Goal: Check status: Check status

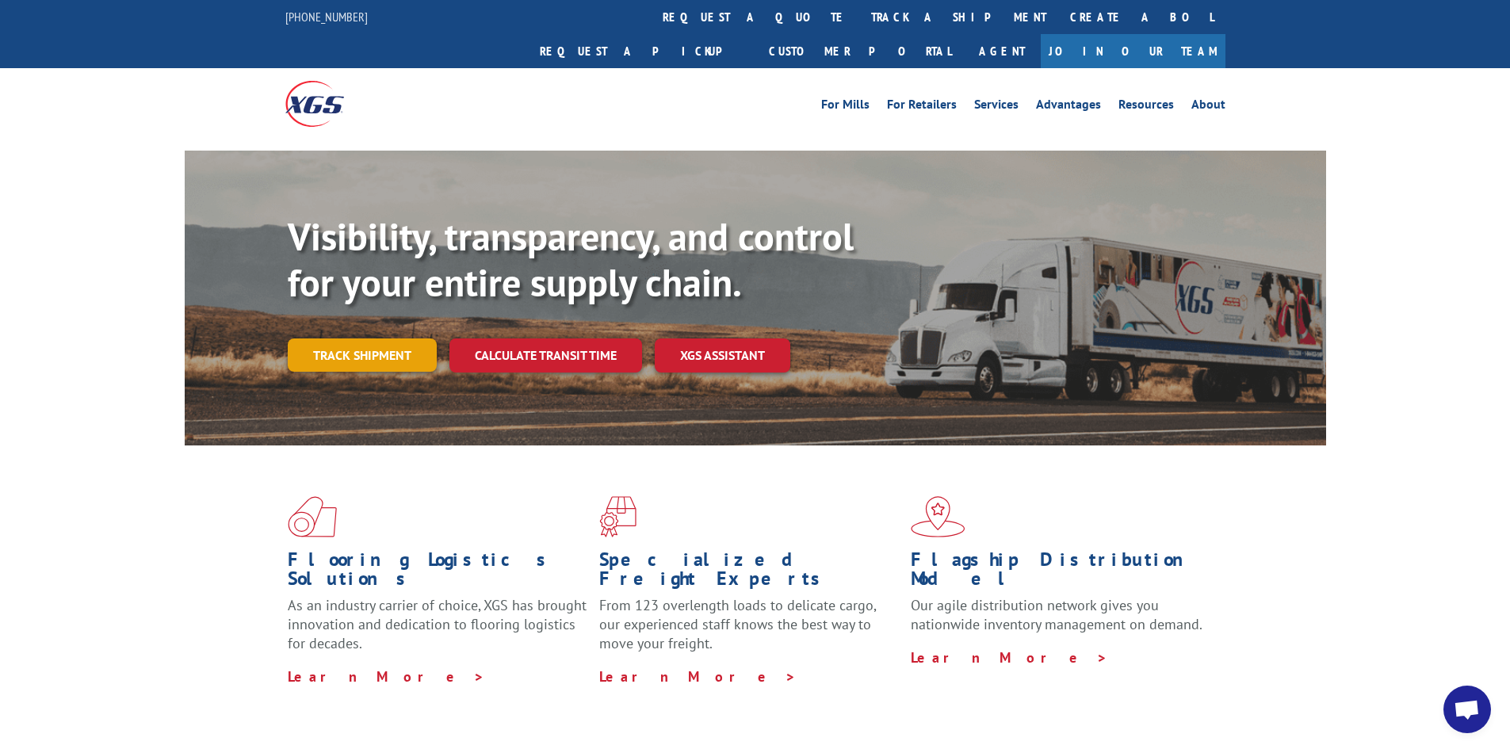
click at [395, 338] on link "Track shipment" at bounding box center [362, 354] width 149 height 33
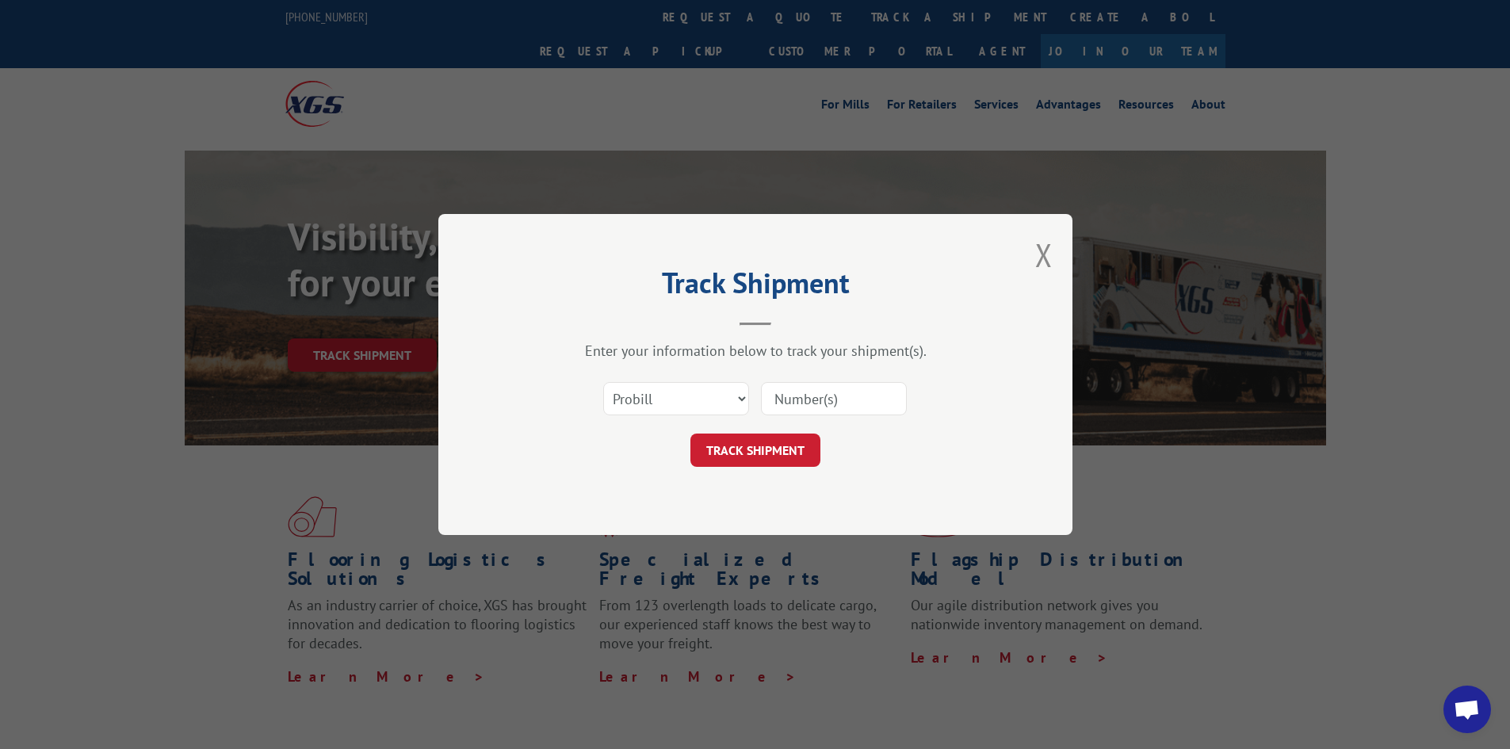
click at [909, 395] on div "Select category... Probill BOL PO" at bounding box center [756, 399] width 476 height 52
click at [876, 397] on input at bounding box center [834, 398] width 146 height 33
type input "1542400"
click button "TRACK SHIPMENT" at bounding box center [755, 450] width 130 height 33
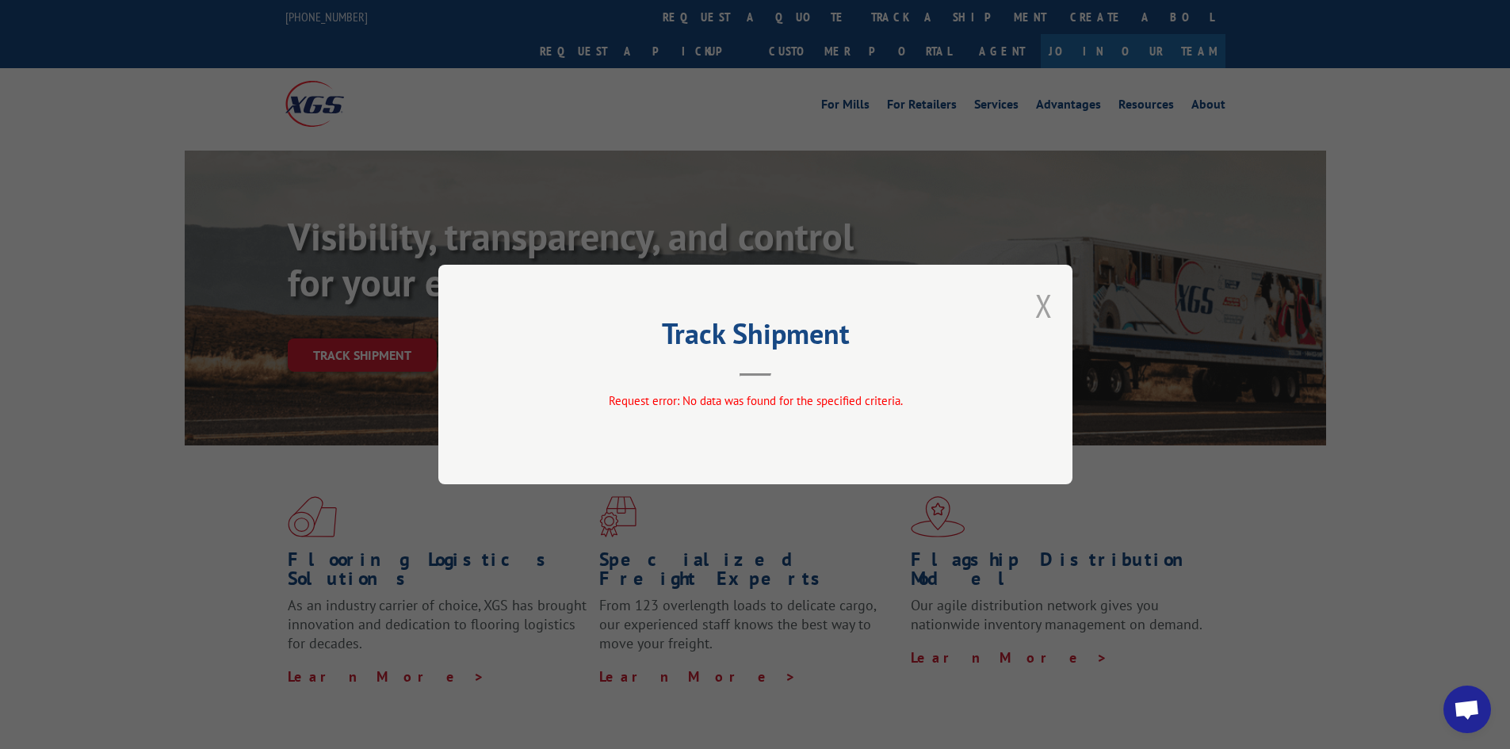
click at [1041, 302] on button "Close modal" at bounding box center [1043, 306] width 17 height 42
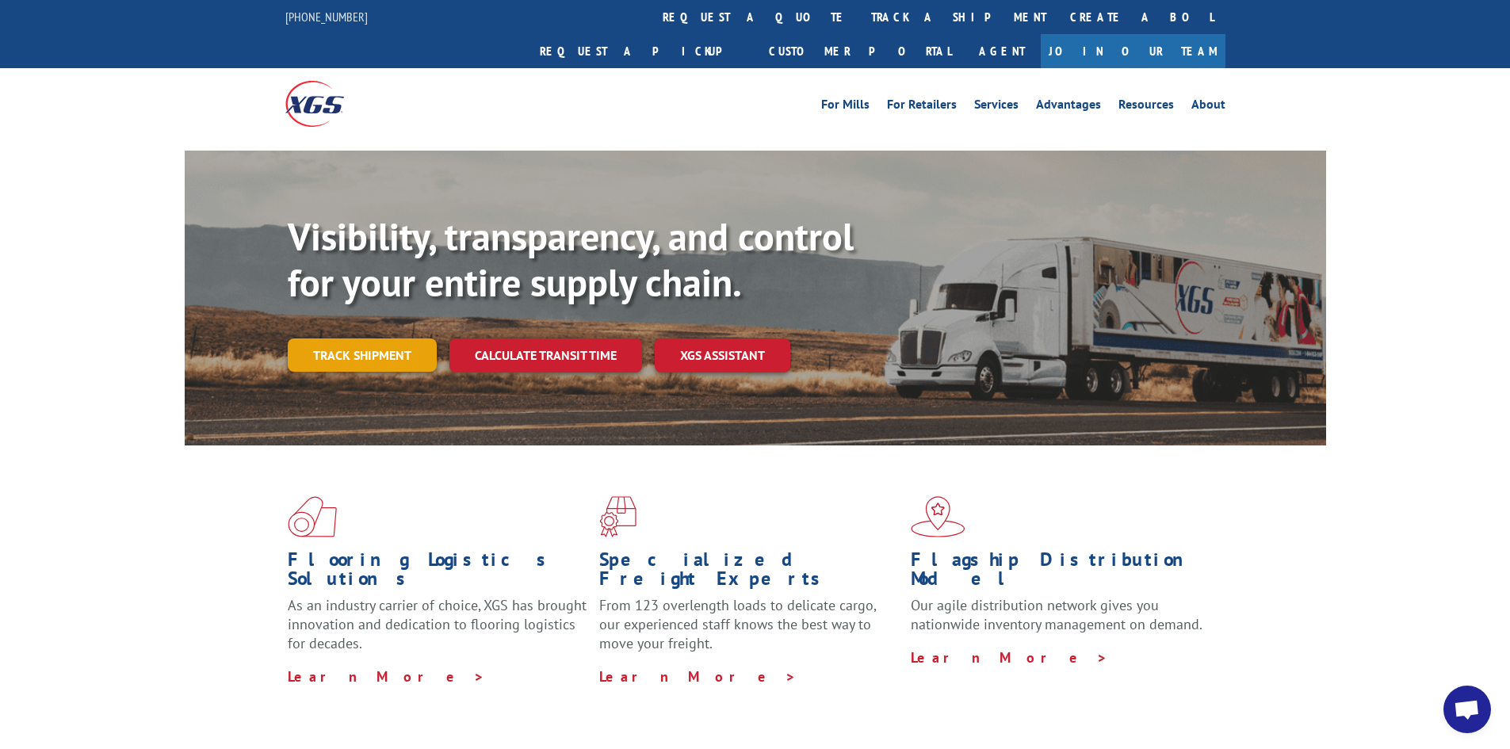
click at [399, 338] on link "Track shipment" at bounding box center [362, 354] width 149 height 33
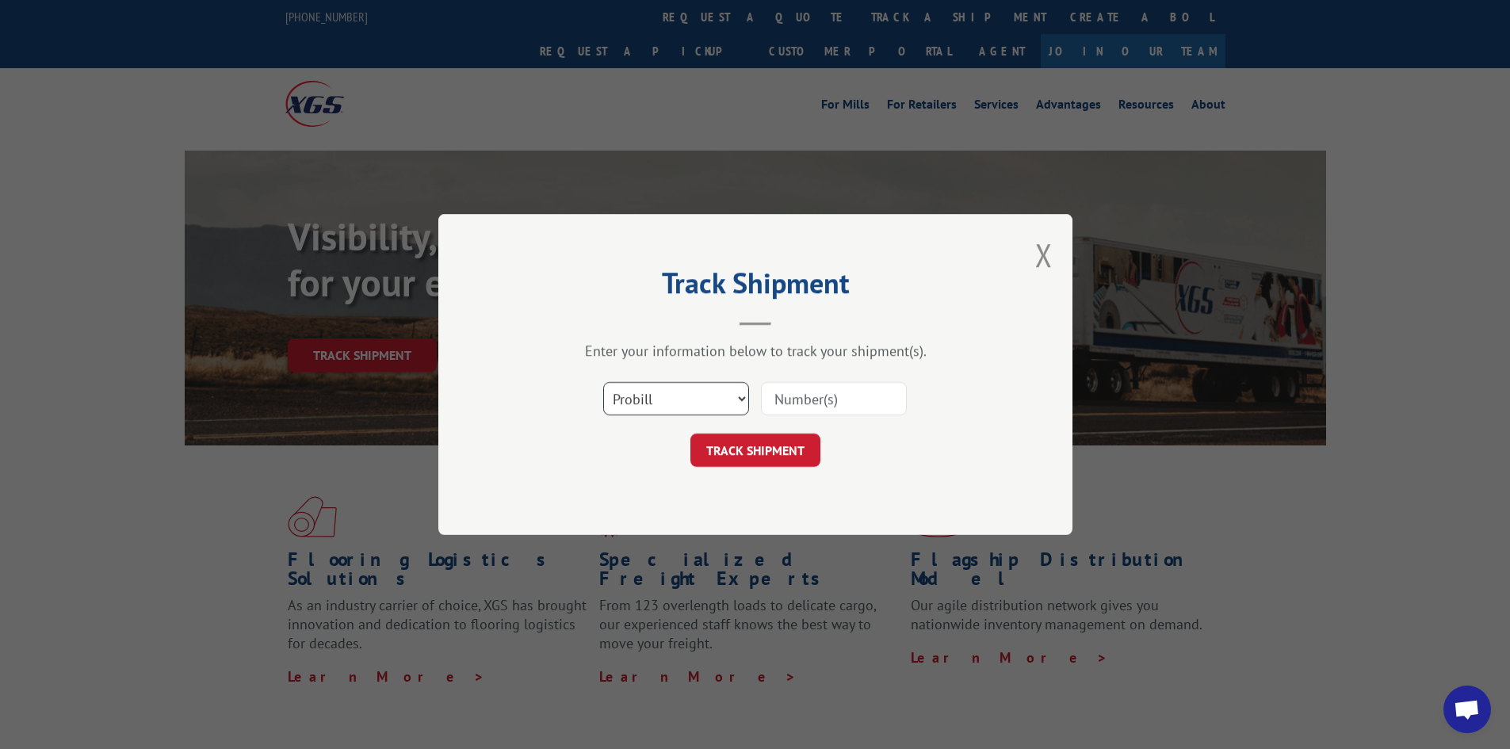
click at [709, 407] on select "Select category... Probill BOL PO" at bounding box center [676, 398] width 146 height 33
select select "bol"
click at [603, 382] on select "Select category... Probill BOL PO" at bounding box center [676, 398] width 146 height 33
click at [809, 395] on input at bounding box center [834, 398] width 146 height 33
type input "1"
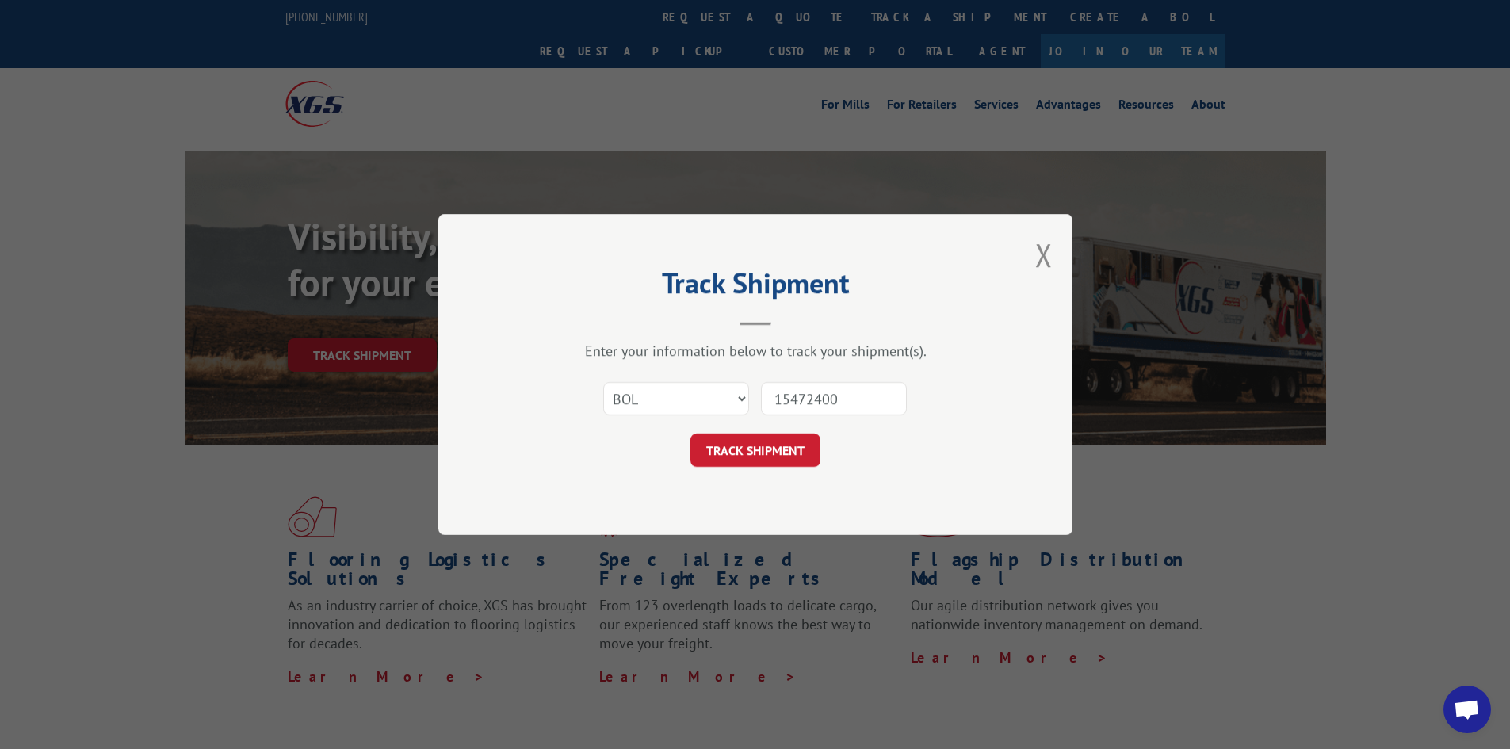
type input "15472400"
click at [690, 434] on button "TRACK SHIPMENT" at bounding box center [755, 450] width 130 height 33
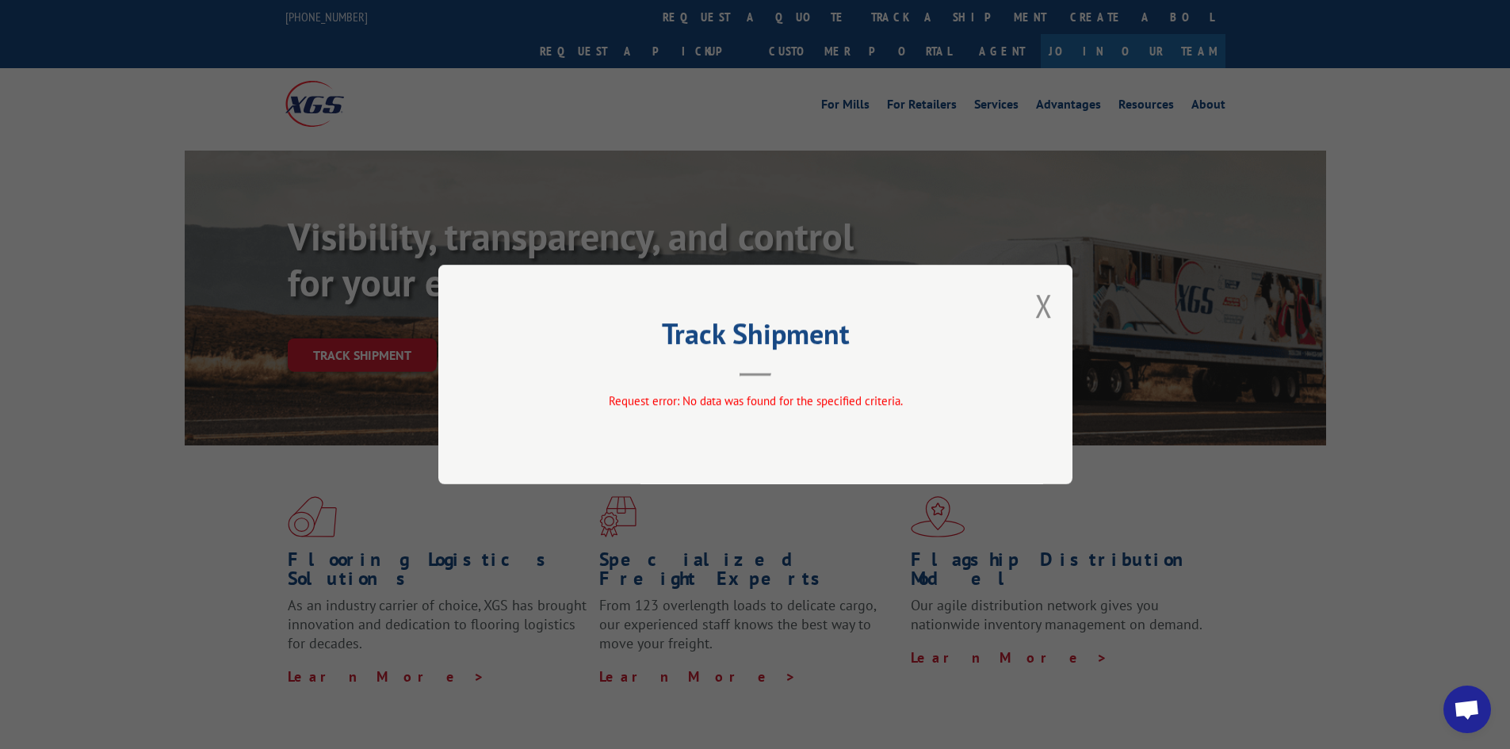
drag, startPoint x: 1038, startPoint y: 311, endPoint x: 1004, endPoint y: 307, distance: 33.5
click at [1038, 310] on button "Close modal" at bounding box center [1043, 306] width 17 height 42
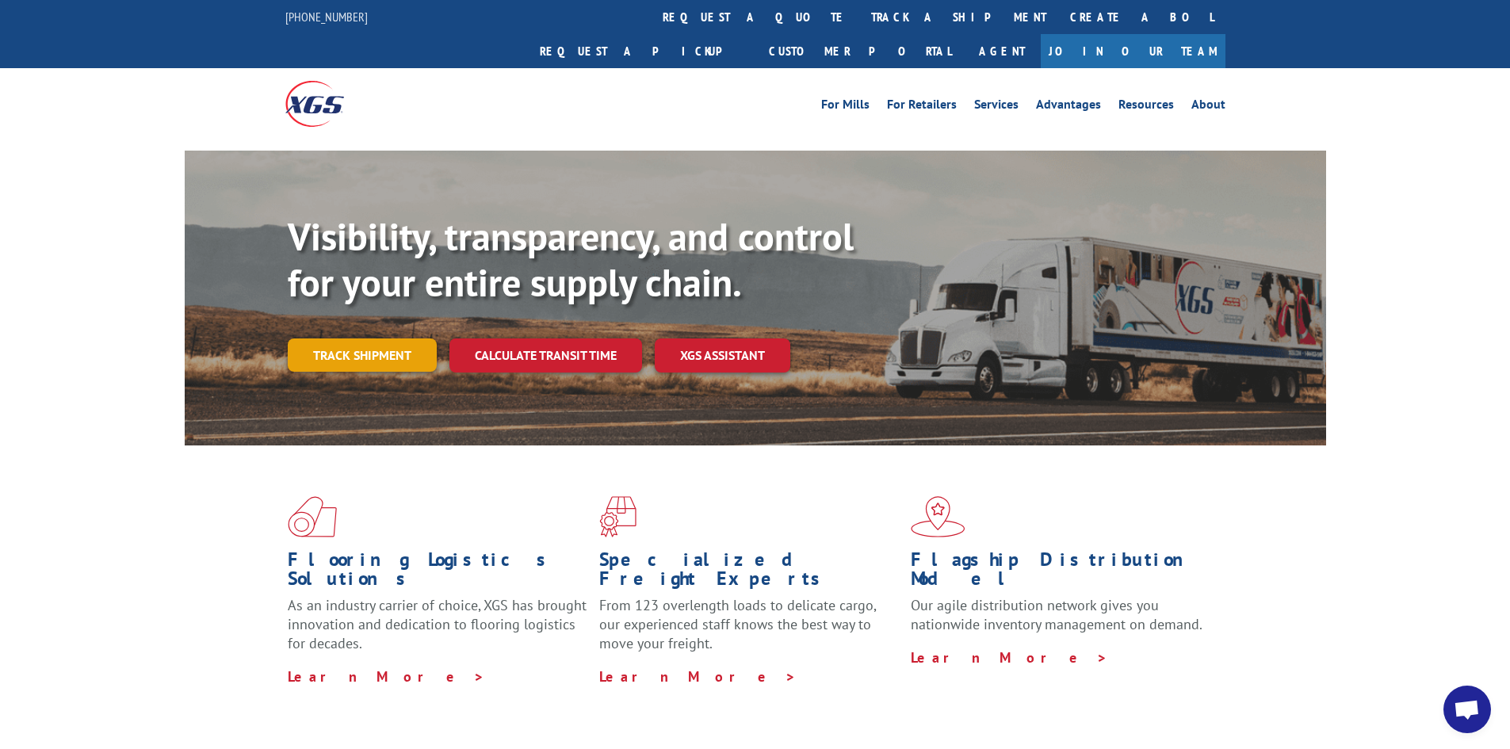
click at [423, 338] on link "Track shipment" at bounding box center [362, 354] width 149 height 33
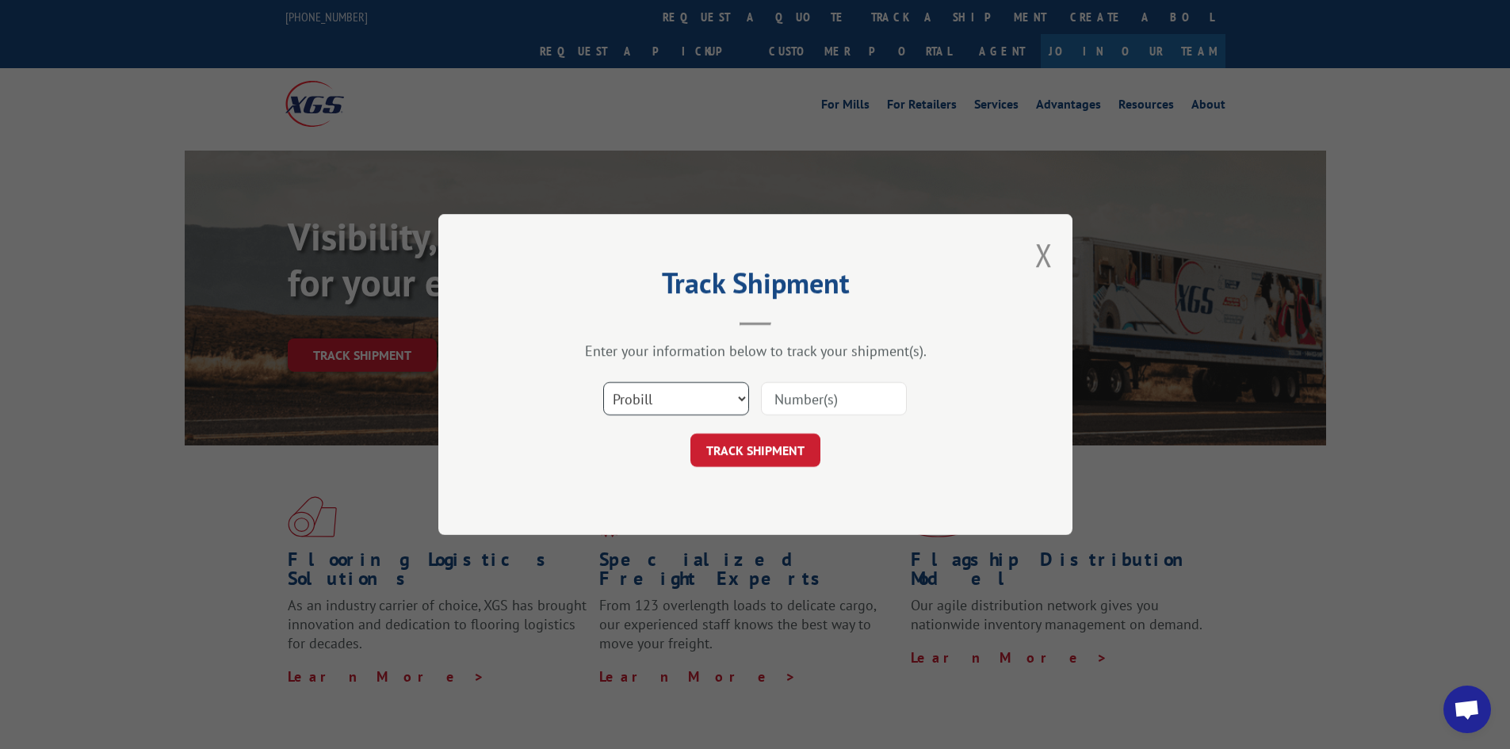
click at [717, 403] on select "Select category... Probill BOL PO" at bounding box center [676, 398] width 146 height 33
select select
click at [603, 382] on select "Select category... Probill BOL PO" at bounding box center [676, 398] width 146 height 33
click at [831, 399] on input at bounding box center [834, 398] width 146 height 33
type input "1542400"
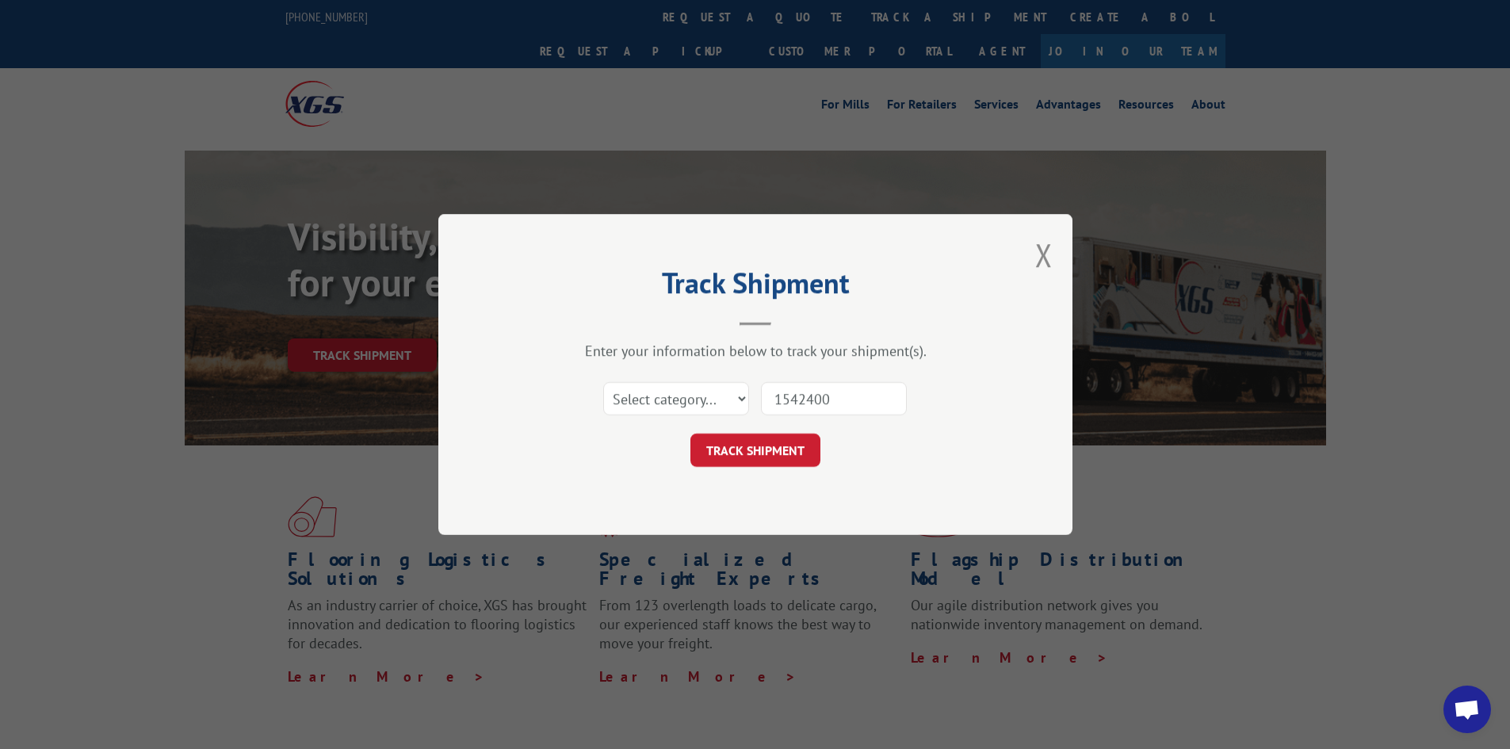
click at [690, 434] on button "TRACK SHIPMENT" at bounding box center [755, 450] width 130 height 33
click at [741, 390] on select "Select category... Probill BOL PO" at bounding box center [676, 398] width 146 height 33
select select "probill"
click at [603, 382] on select "Select category... Probill BOL PO" at bounding box center [676, 398] width 146 height 33
click at [781, 445] on button "TRACK SHIPMENT" at bounding box center [755, 450] width 130 height 33
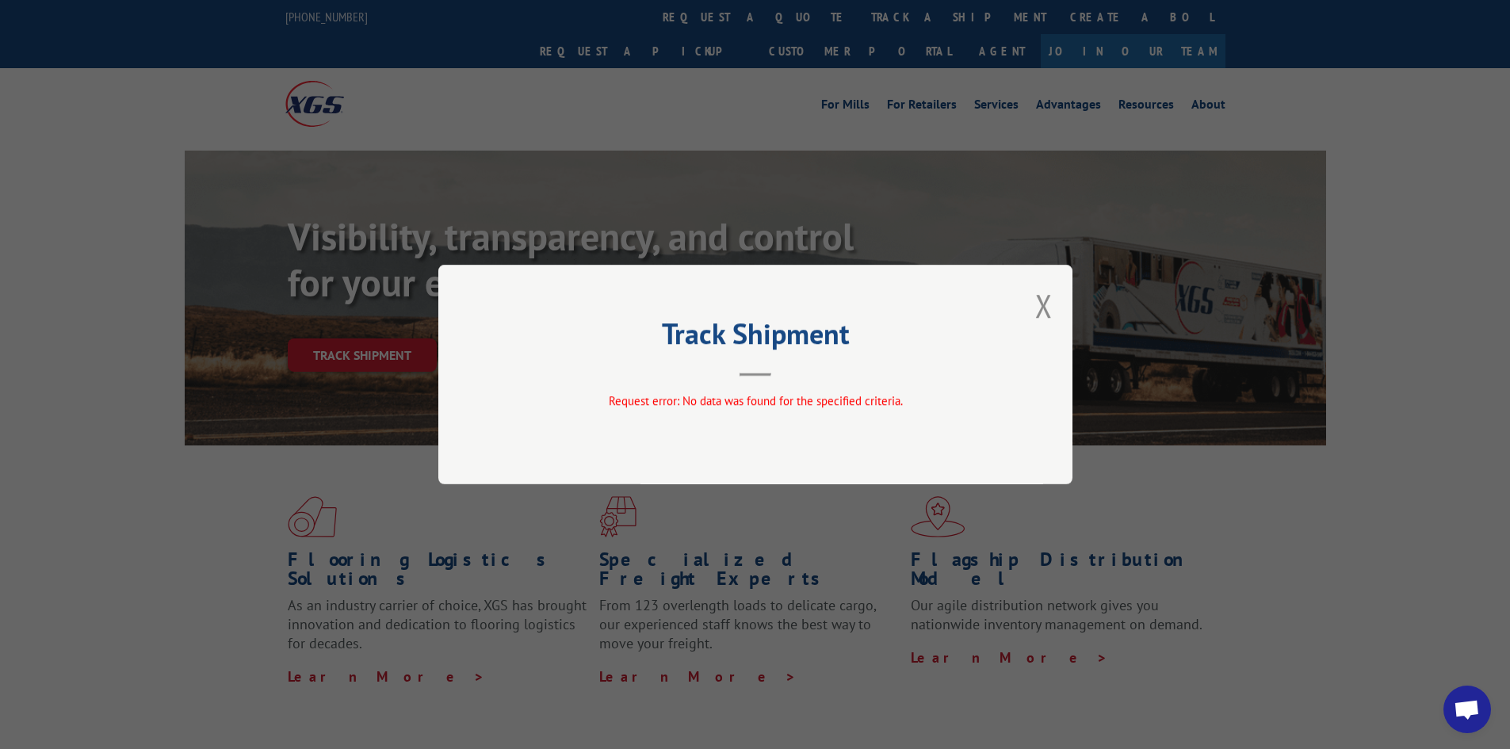
click at [1053, 302] on div "Track Shipment Request error: No data was found for the specified criteria." at bounding box center [755, 375] width 634 height 220
drag, startPoint x: 365, startPoint y: 319, endPoint x: 630, endPoint y: 353, distance: 266.8
click at [366, 319] on div "Track Shipment Request error: No data was found for the specified criteria." at bounding box center [755, 374] width 1510 height 749
click at [1053, 298] on div "Track Shipment Request error: No data was found for the specified criteria." at bounding box center [755, 375] width 634 height 220
click at [1049, 304] on button "Close modal" at bounding box center [1043, 306] width 17 height 42
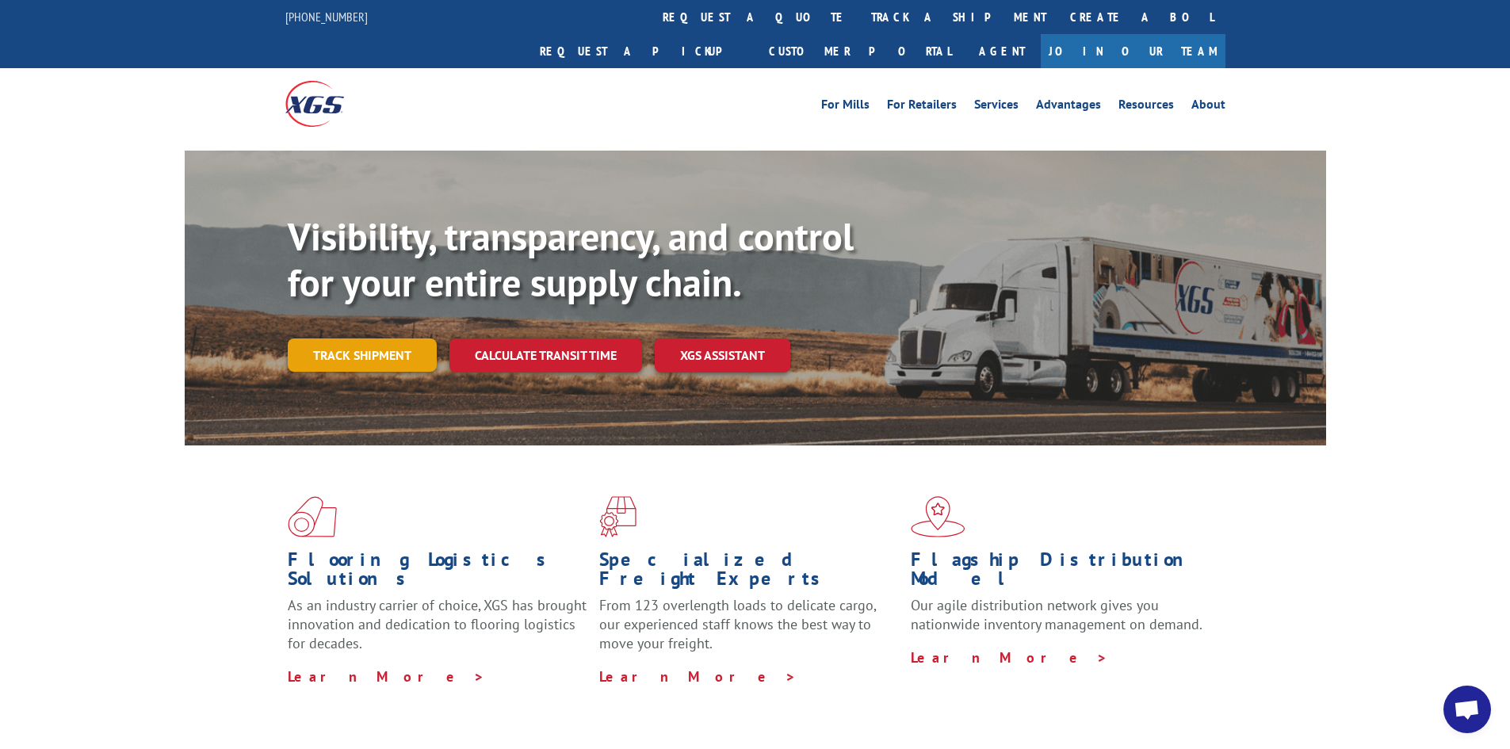
click at [366, 338] on link "Track shipment" at bounding box center [362, 354] width 149 height 33
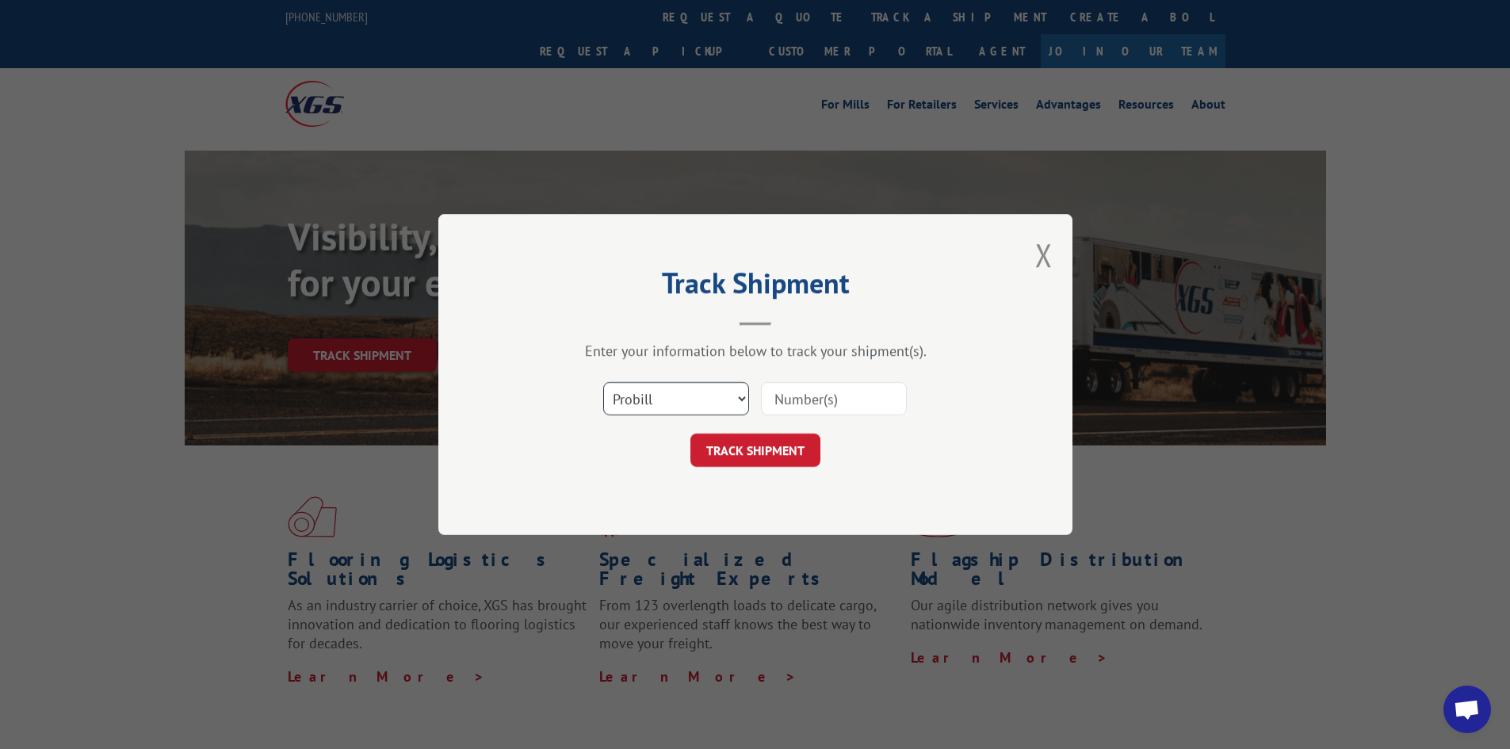
click at [686, 396] on select "Select category... Probill BOL PO" at bounding box center [676, 398] width 146 height 33
select select "bol"
click at [603, 382] on select "Select category... Probill BOL PO" at bounding box center [676, 398] width 146 height 33
click at [842, 410] on input at bounding box center [834, 398] width 146 height 33
type input "15472400"
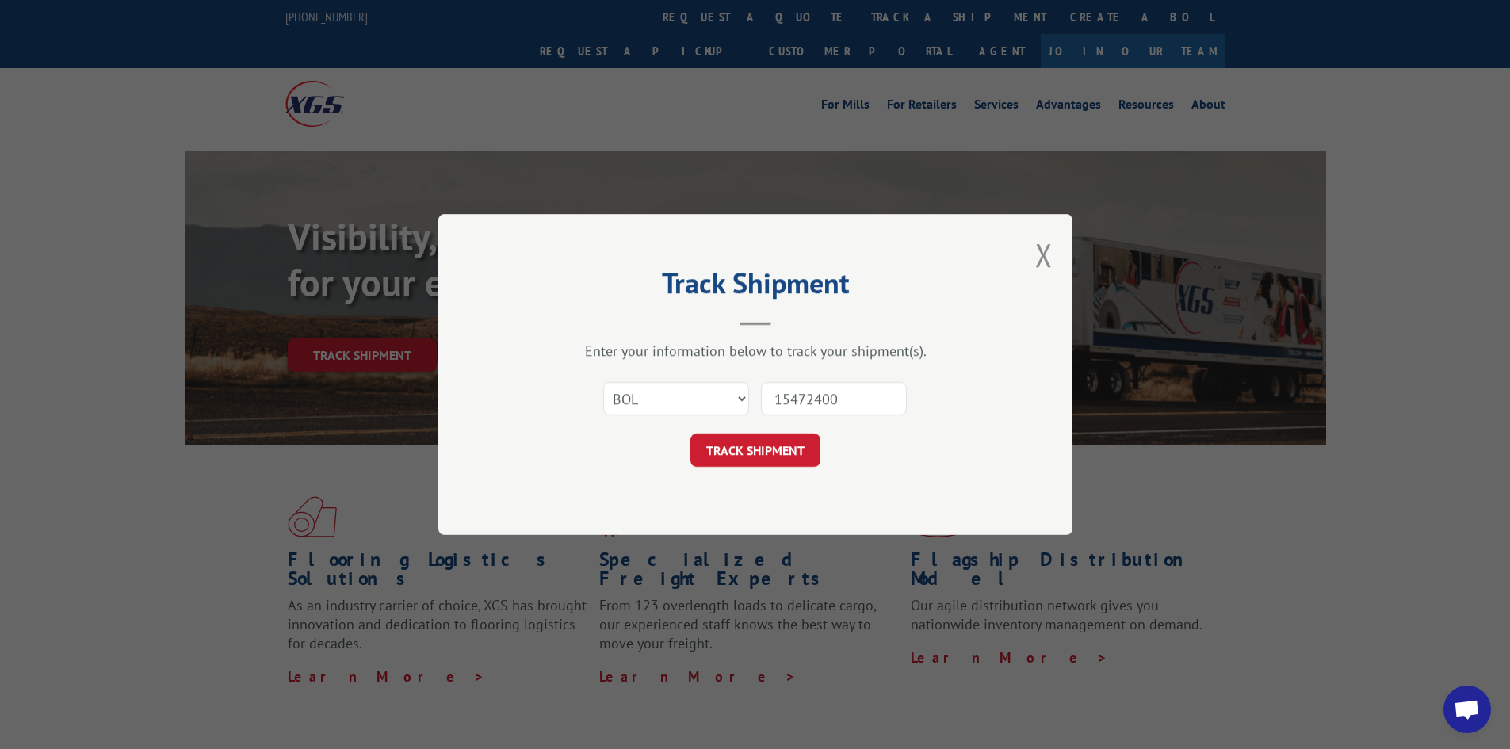
click at [690, 434] on button "TRACK SHIPMENT" at bounding box center [755, 450] width 130 height 33
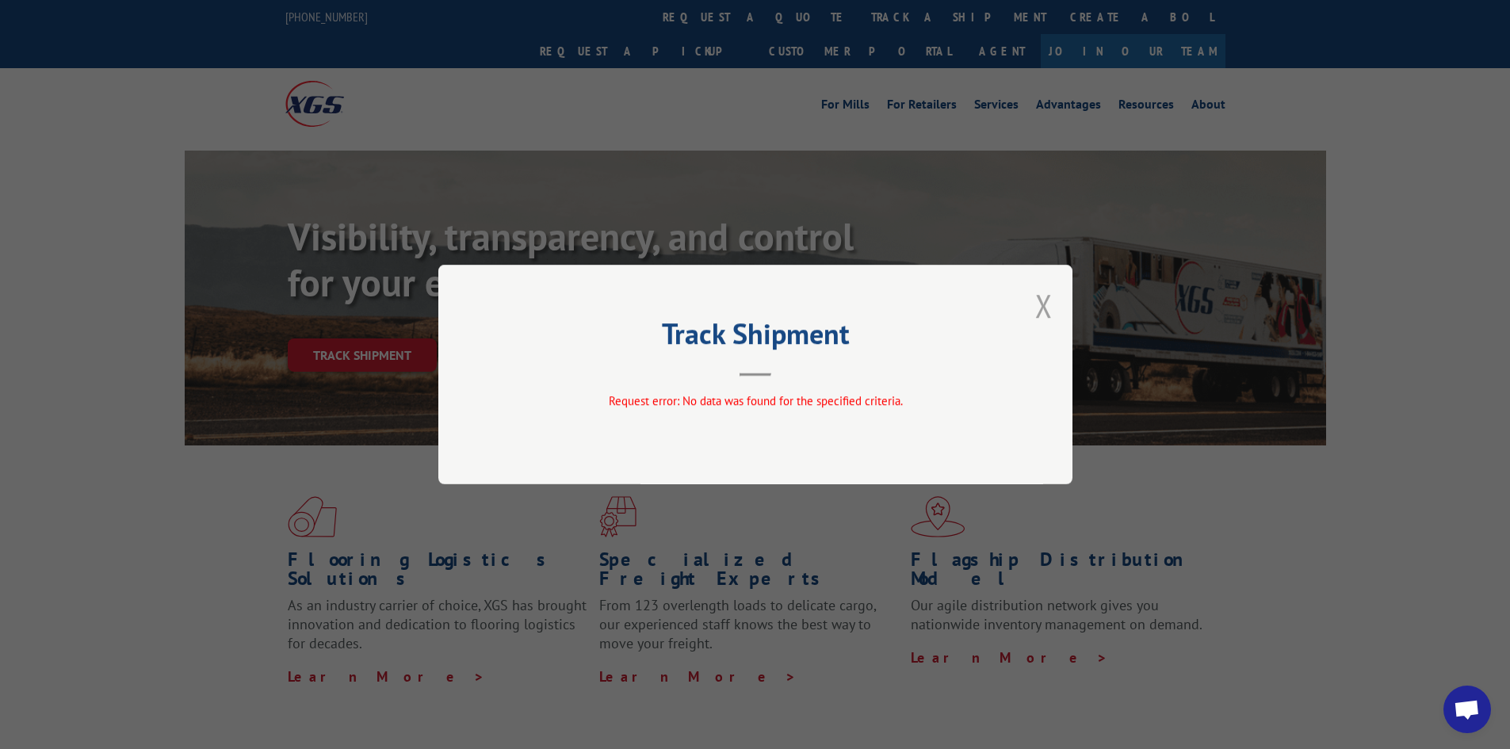
click at [1038, 305] on button "Close modal" at bounding box center [1043, 306] width 17 height 42
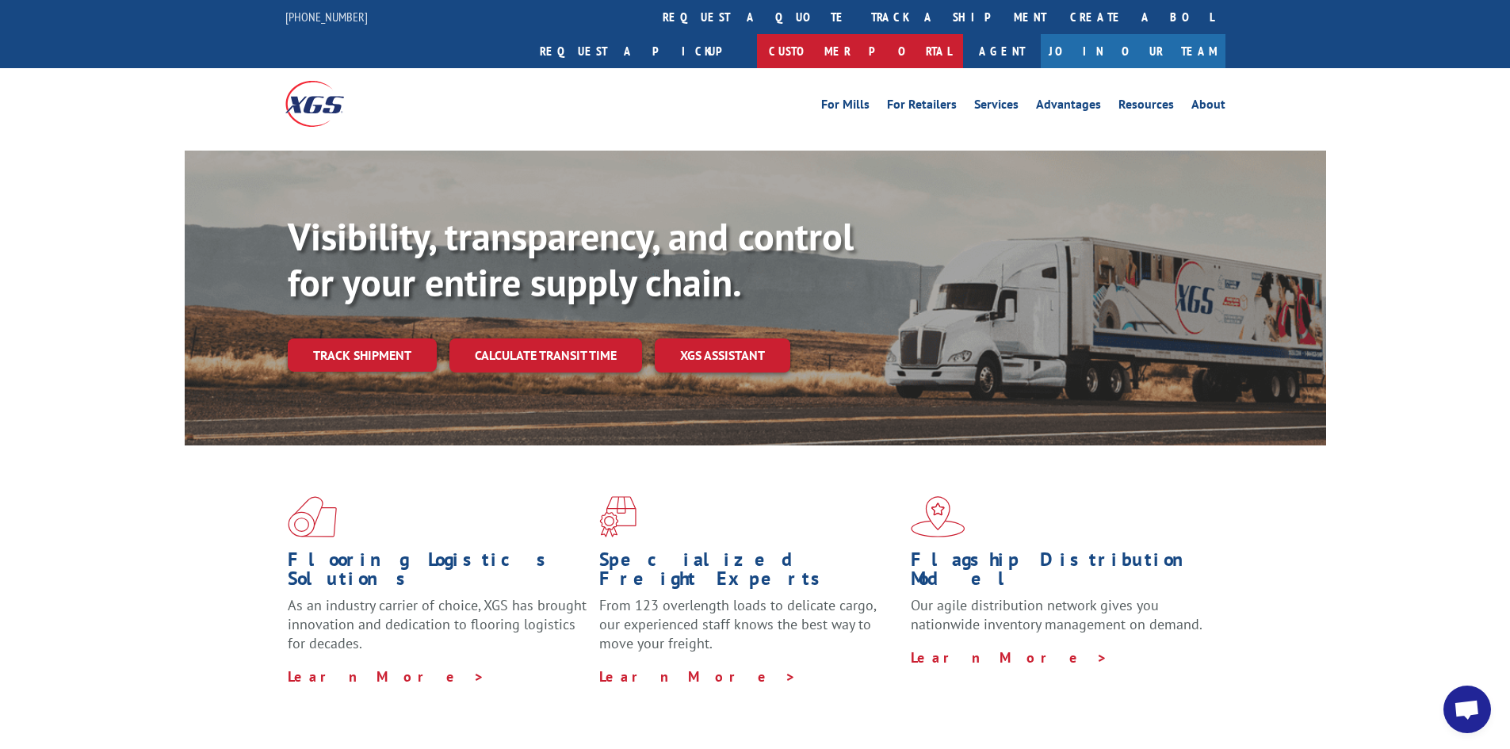
click at [963, 34] on link "Customer Portal" at bounding box center [860, 51] width 206 height 34
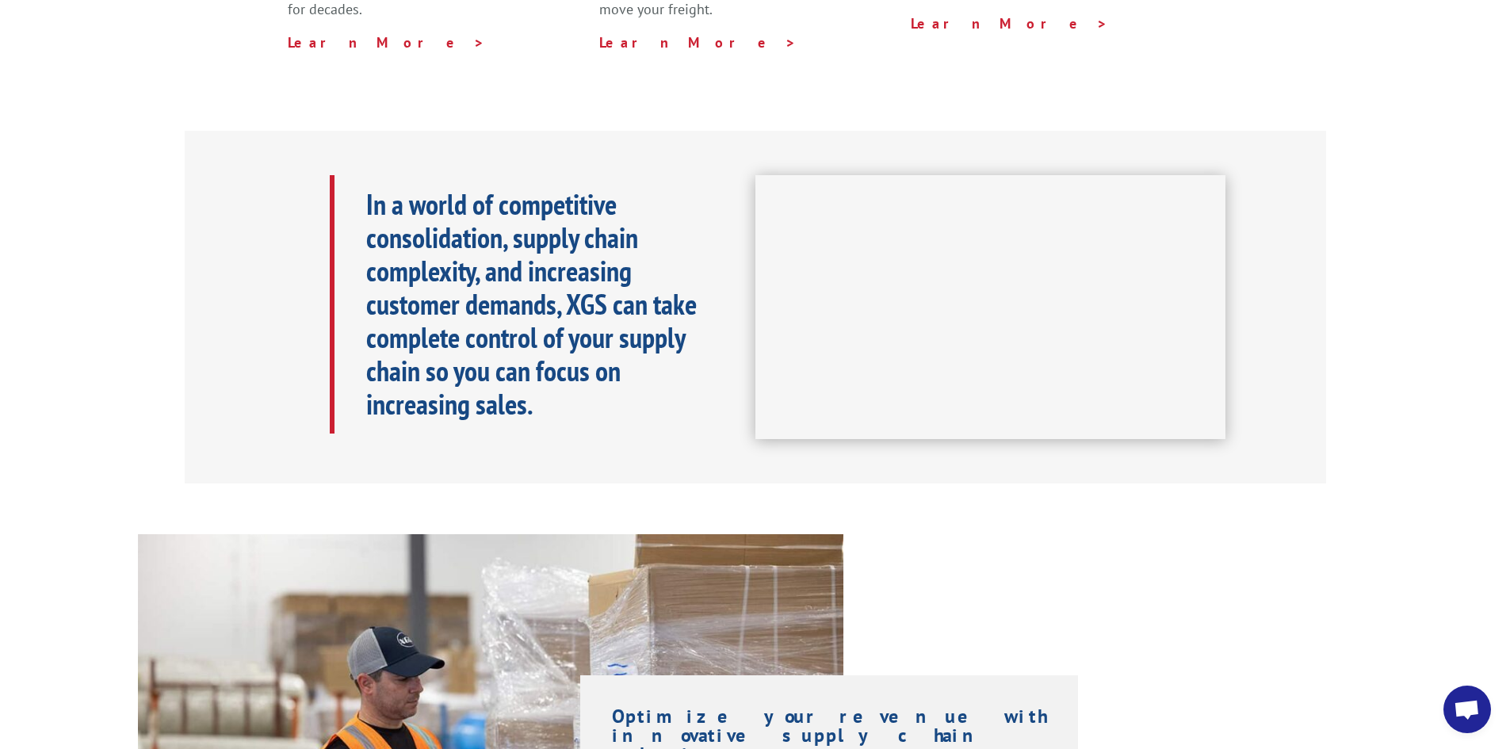
scroll to position [159, 0]
